Goal: Find contact information: Find contact information

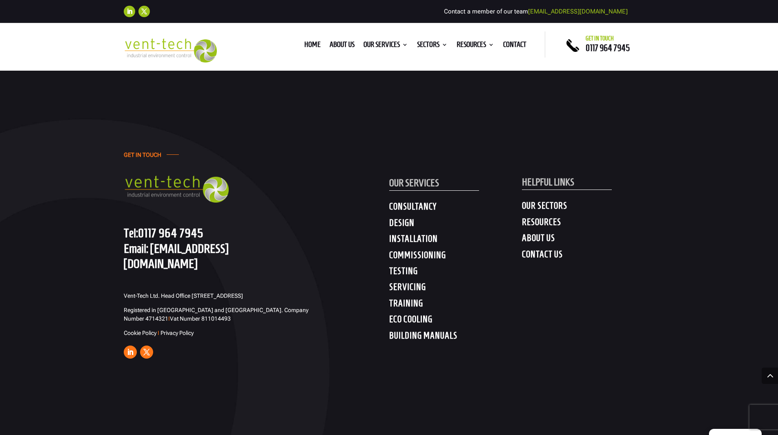
scroll to position [4382, 0]
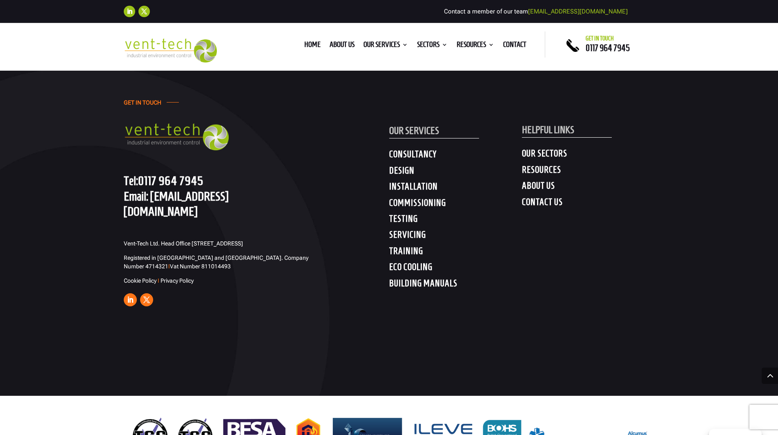
drag, startPoint x: 199, startPoint y: 245, endPoint x: 220, endPoint y: 254, distance: 22.9
click at [168, 241] on p "Vent-Tech Ltd. Head Office [STREET_ADDRESS]" at bounding box center [221, 246] width 194 height 14
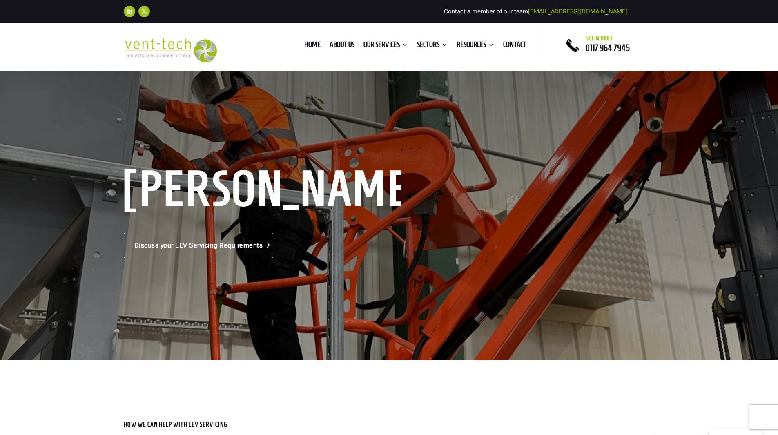
click at [228, 256] on link "Discuss your LEV Servicing Requirements" at bounding box center [199, 245] width 150 height 25
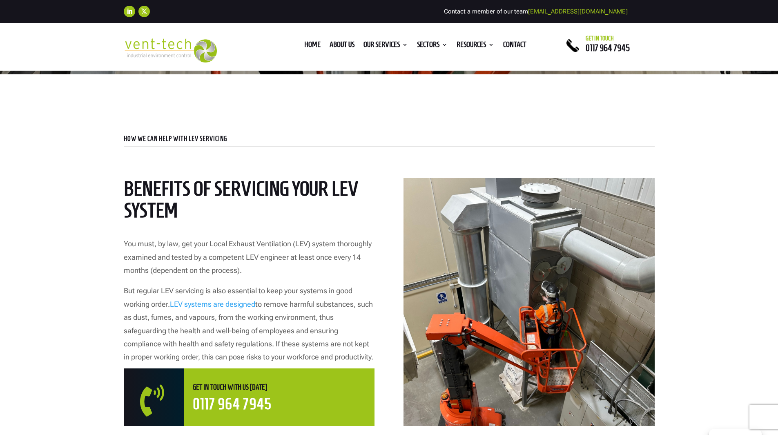
scroll to position [423, 0]
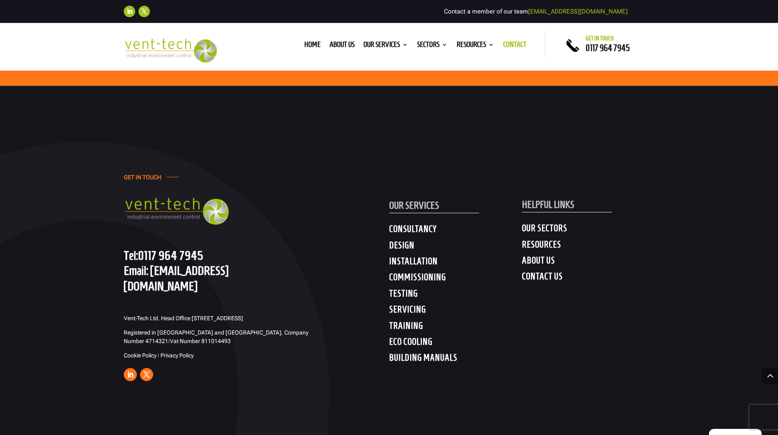
scroll to position [1041, 0]
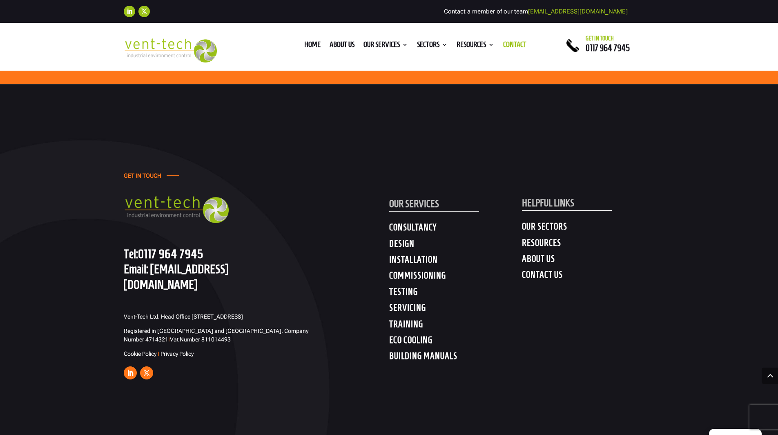
drag, startPoint x: 210, startPoint y: 307, endPoint x: 219, endPoint y: 313, distance: 10.0
click at [219, 313] on p "Vent-Tech Ltd. Head Office [STREET_ADDRESS]" at bounding box center [221, 320] width 194 height 14
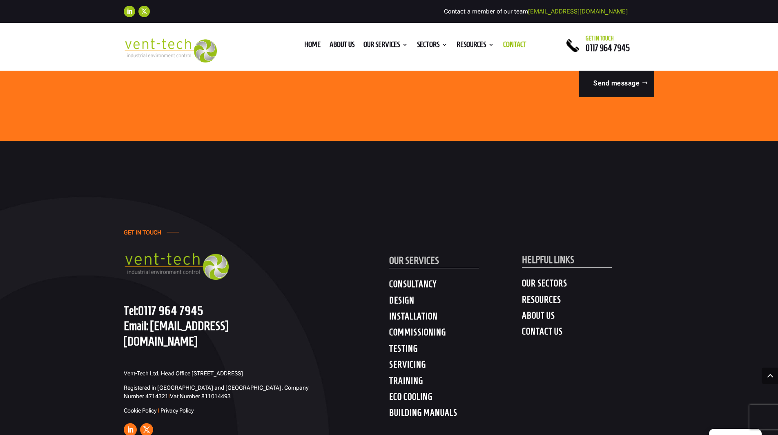
scroll to position [918, 0]
